Goal: Task Accomplishment & Management: Use online tool/utility

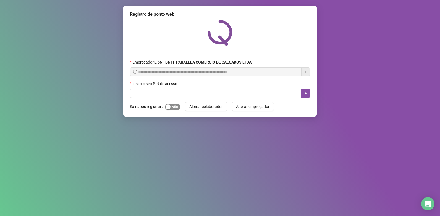
click at [176, 107] on span "Sim Não" at bounding box center [172, 107] width 15 height 6
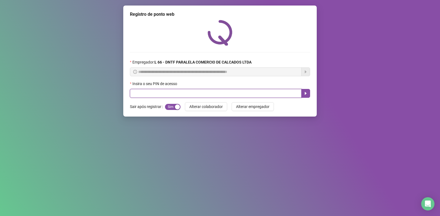
click at [168, 97] on input "text" at bounding box center [216, 93] width 172 height 9
type input "*****"
click at [309, 92] on button "button" at bounding box center [305, 93] width 9 height 9
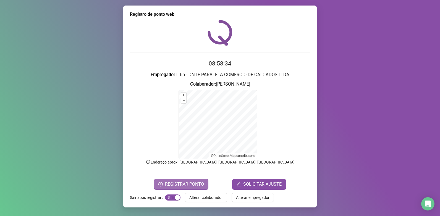
click at [174, 185] on span "REGISTRAR PONTO" at bounding box center [184, 184] width 39 height 7
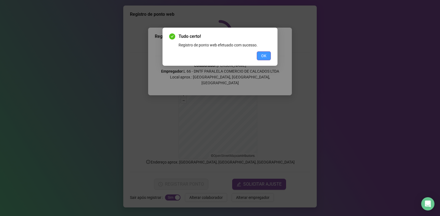
click at [266, 54] on span "OK" at bounding box center [263, 56] width 5 height 6
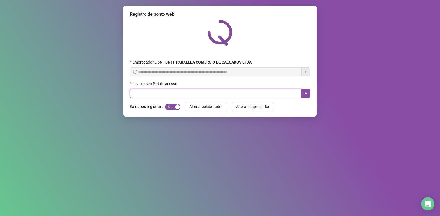
click at [251, 92] on input "text" at bounding box center [216, 93] width 172 height 9
type input "*****"
click at [307, 95] on icon "caret-right" at bounding box center [306, 93] width 4 height 4
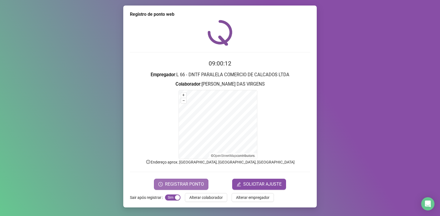
click at [187, 183] on span "REGISTRAR PONTO" at bounding box center [184, 184] width 39 height 7
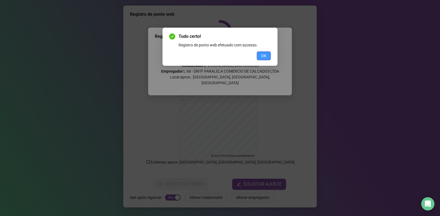
click at [267, 56] on button "OK" at bounding box center [264, 55] width 14 height 9
